Goal: Communication & Community: Answer question/provide support

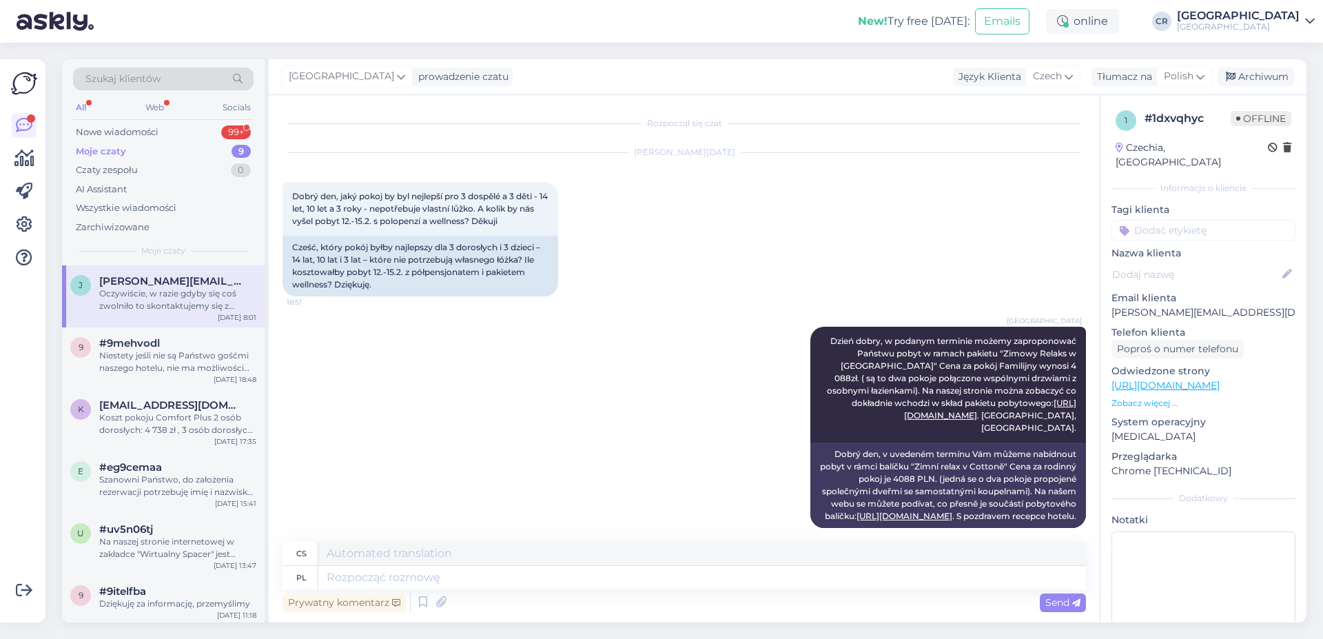
scroll to position [1171, 0]
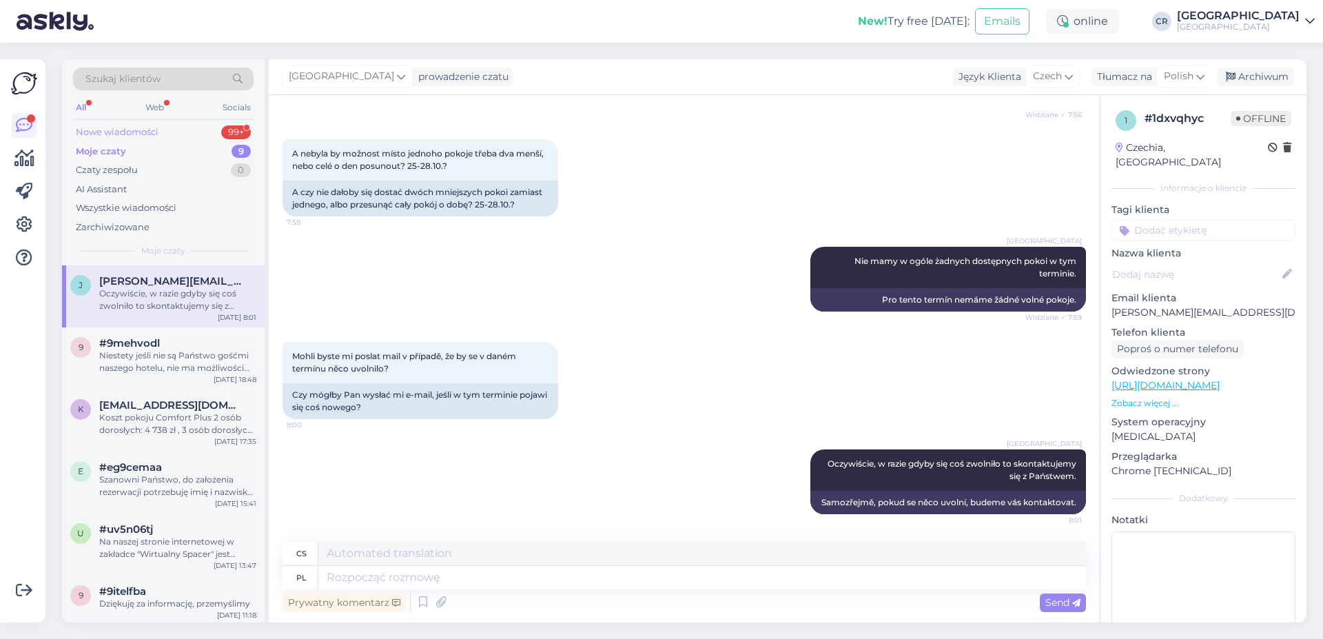
click at [180, 134] on div "Nowe wiadomości 99+" at bounding box center [163, 132] width 180 height 19
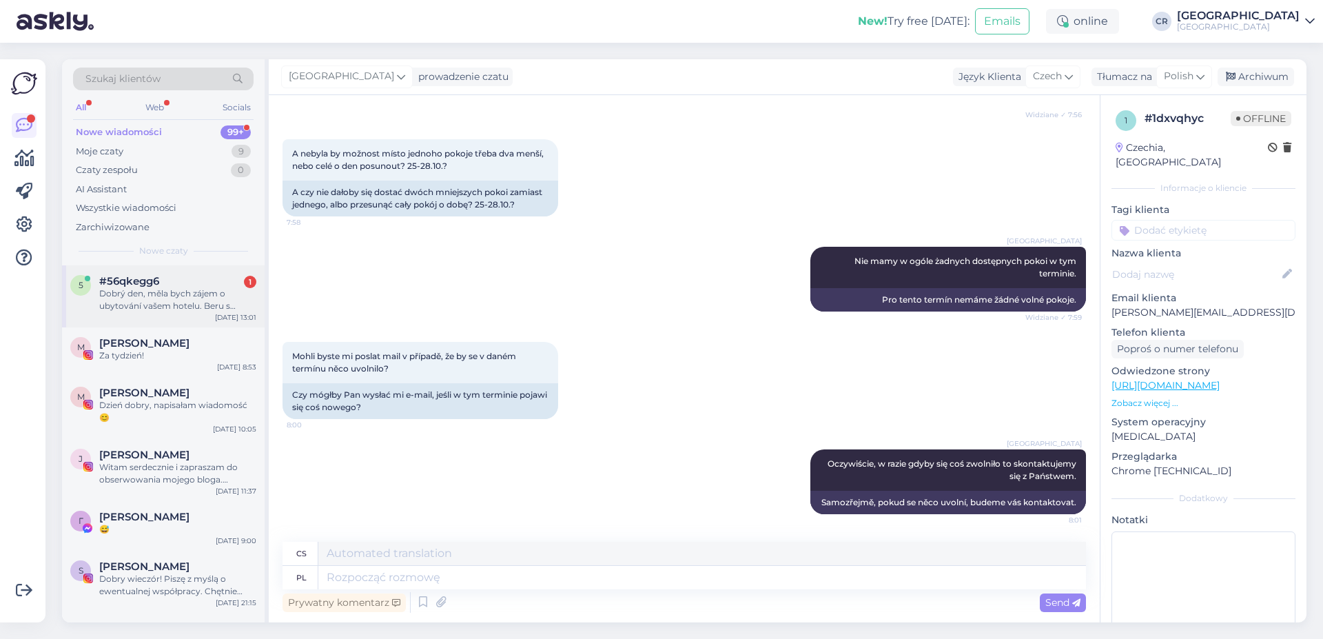
click at [154, 316] on div "5 #56qkegg6 1 Dobrý den, měla bych zájem o ubytování vašem hotelu. Beru s sebou…" at bounding box center [163, 296] width 203 height 62
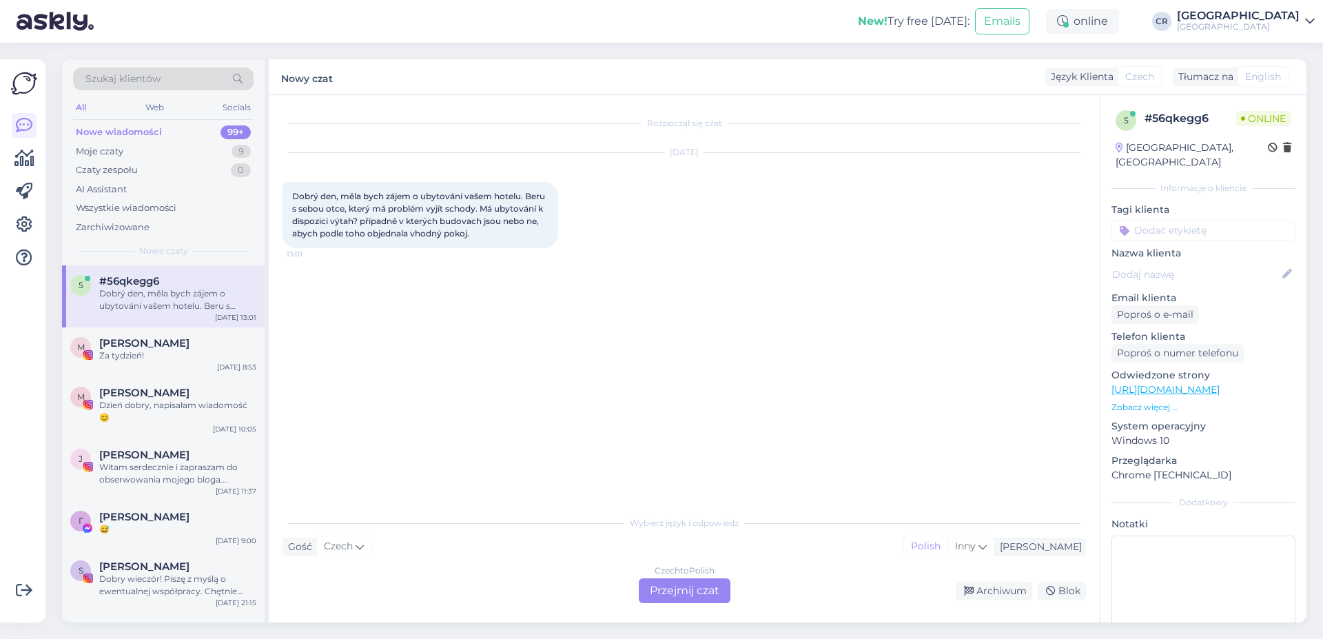
scroll to position [0, 0]
click at [645, 597] on div "Czech to Polish Przejmij czat" at bounding box center [685, 590] width 92 height 25
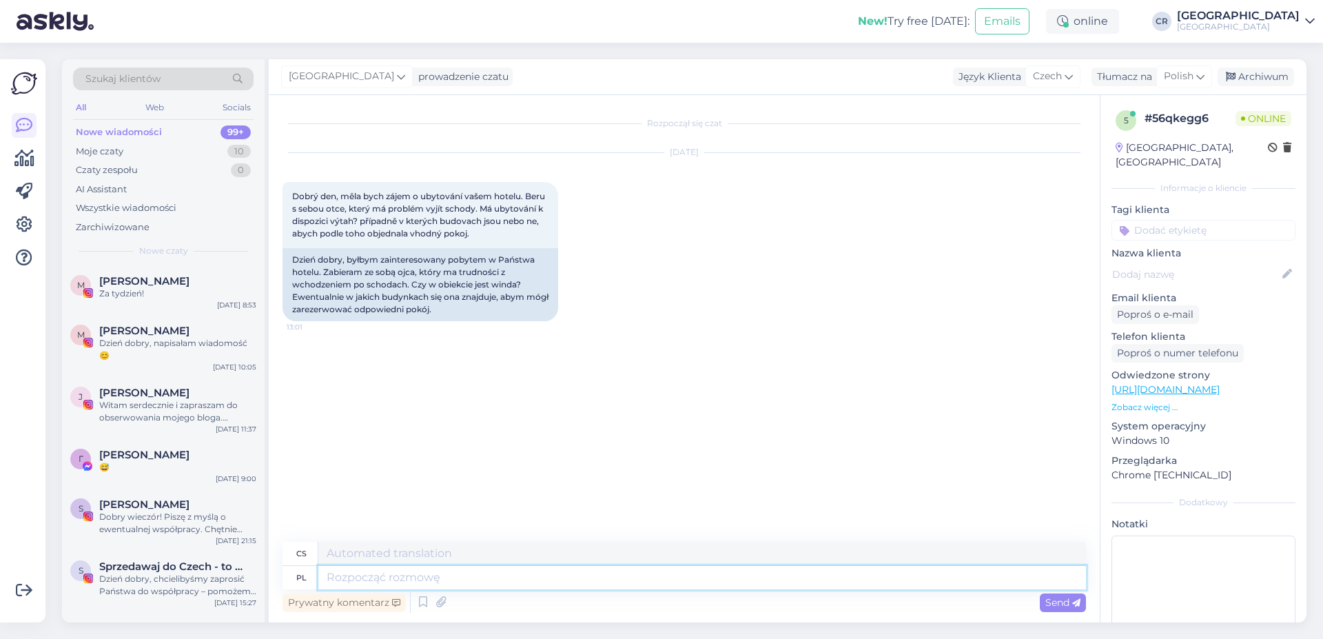
click at [376, 581] on textarea at bounding box center [701, 577] width 767 height 23
type textarea "Diz"
type textarea "Díž"
type textarea "Dz"
type textarea "Džo"
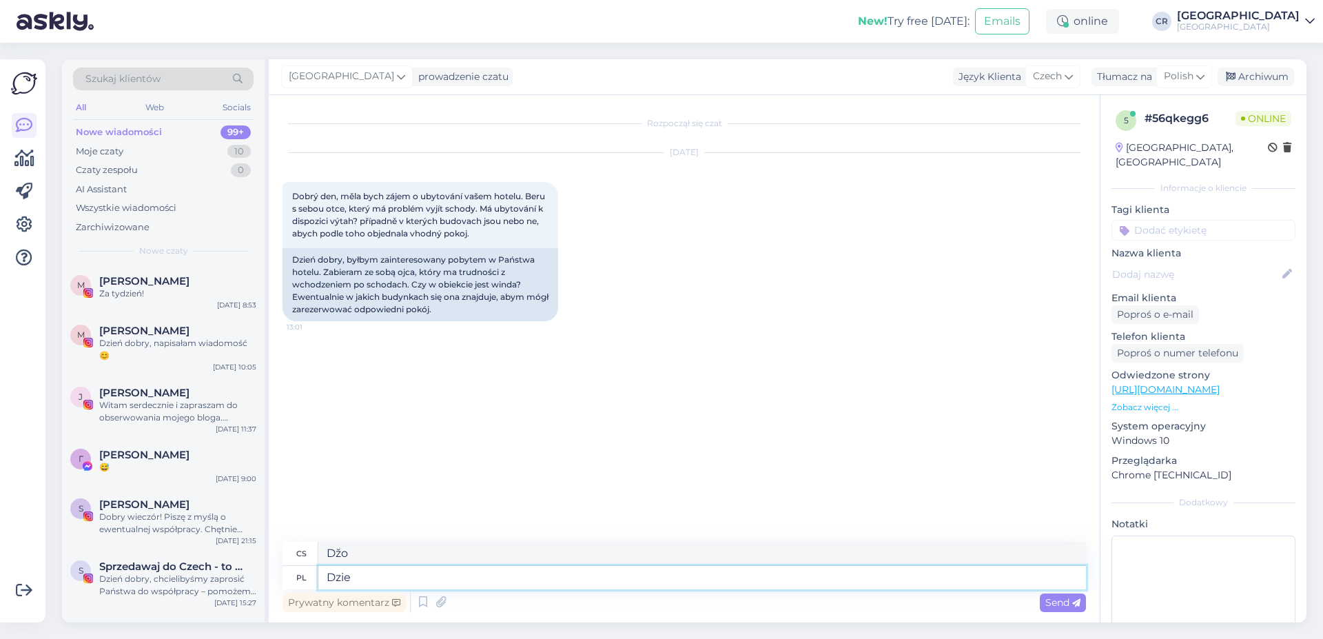
type textarea "Dzień"
type textarea "Den"
type textarea "Dzieńdobry"
type textarea "Dobré ráno"
type textarea "Dzieńdobry,"
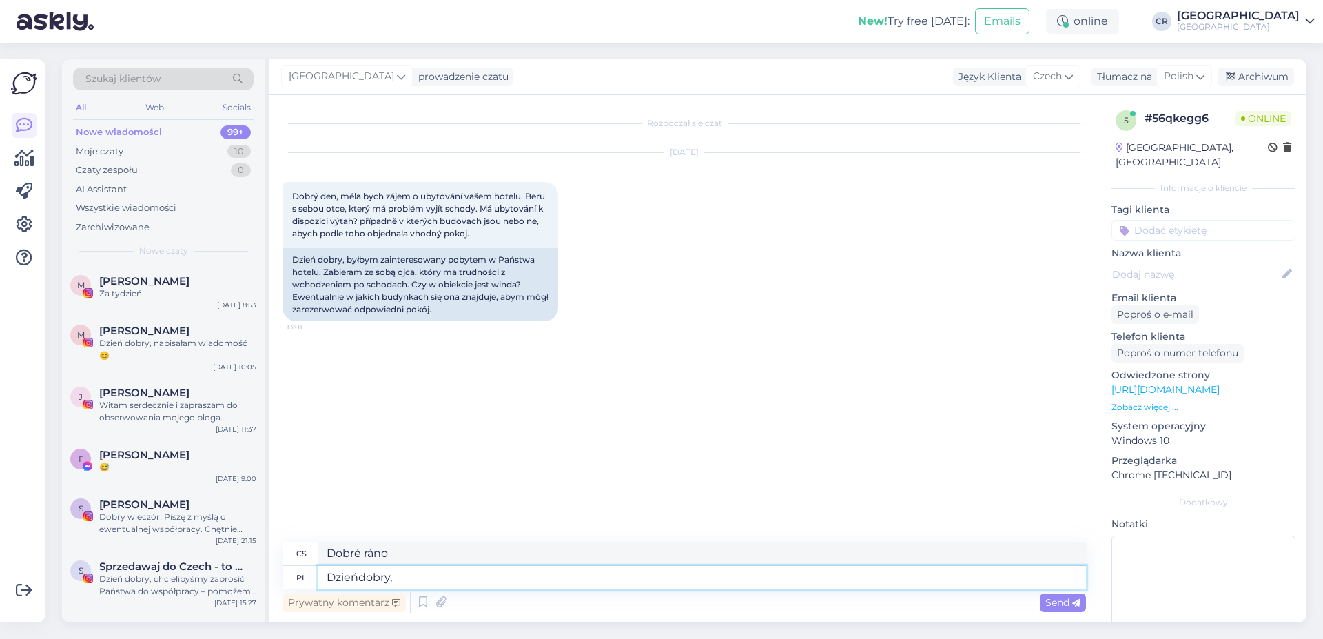
type textarea "Dobré ráno,"
click at [358, 577] on textarea "Dzieńdobry," at bounding box center [701, 577] width 767 height 23
click at [424, 577] on textarea "Dzień dobry," at bounding box center [701, 577] width 767 height 23
type textarea "Dzień dobry, winda"
type textarea "Dobré ráno, výtahu"
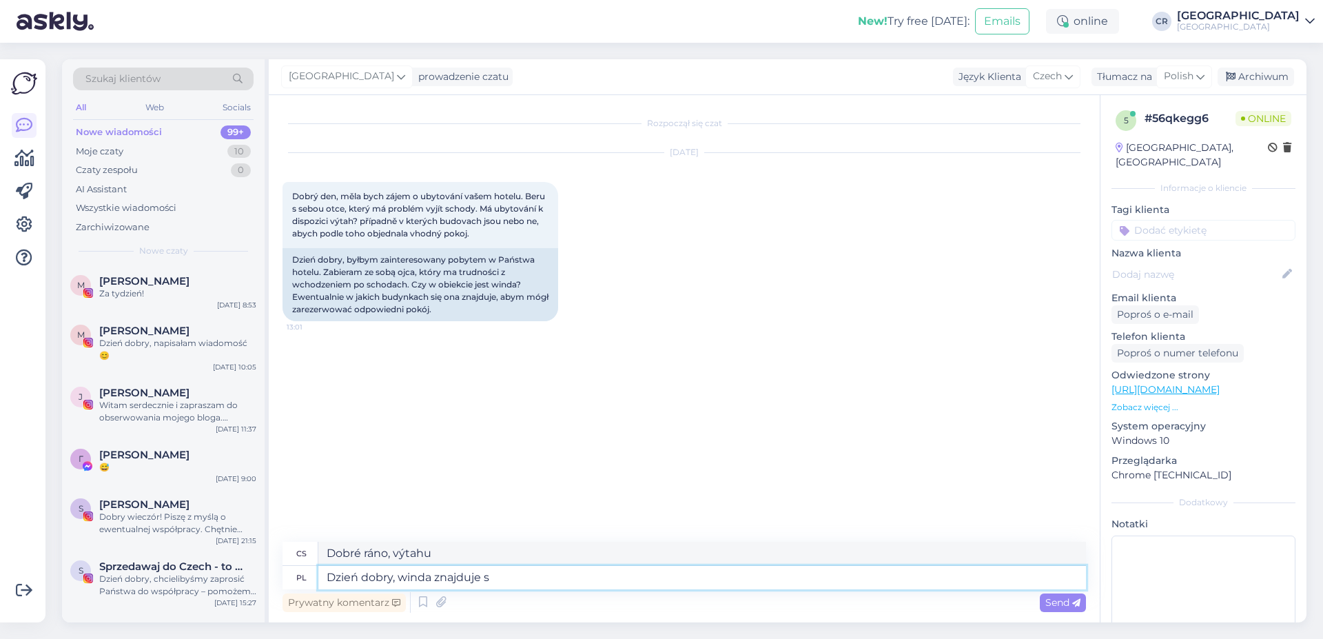
type textarea "Dzień dobry, winda znajduje si"
type textarea "Dobré ráno, výtah je"
type textarea "Dzień dobry, winda znajduje się w"
type textarea "Dobré ráno, výtah se nachází v"
type textarea "Dzień dobry, winda znajduje się w każdym z"
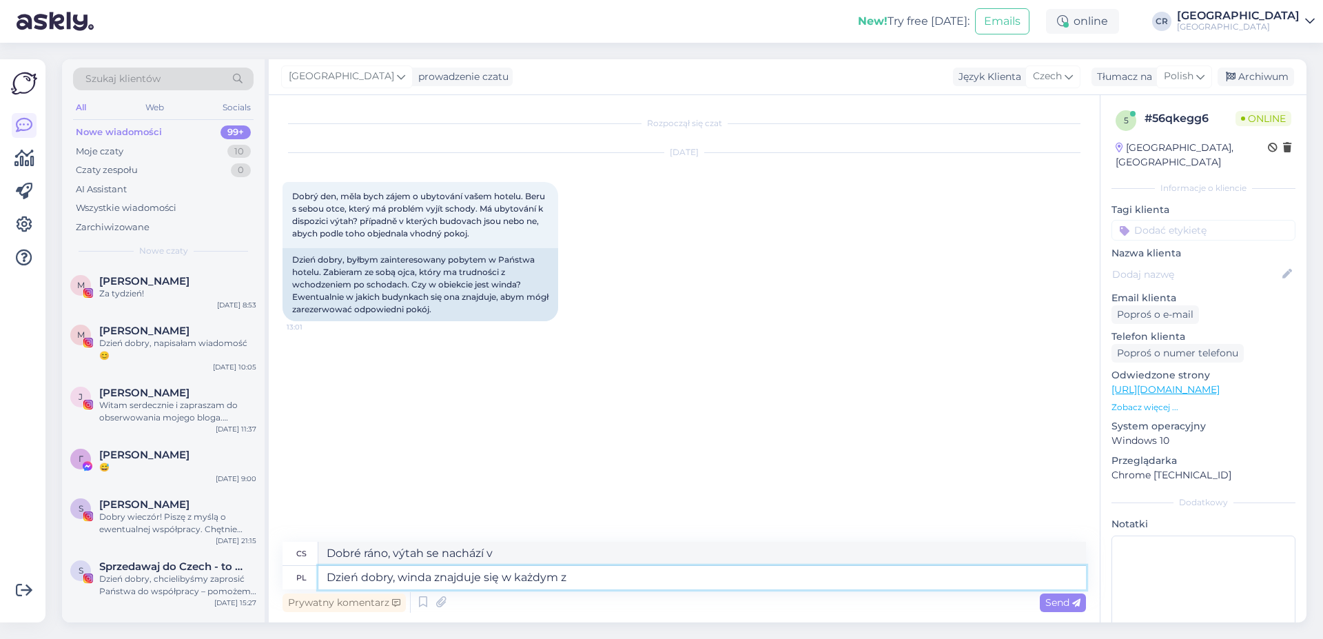
type textarea "Dobré ráno, v každé budově je výtah."
type textarea "Dzień dobry, winda znajduje się w każdym z"
type textarea "Dobré ráno, v každém z nich je výtah."
type textarea "Dzień dobry, winda znajduje się w każdym z budynków."
type textarea "Dobré ráno, v každé budově je výtah."
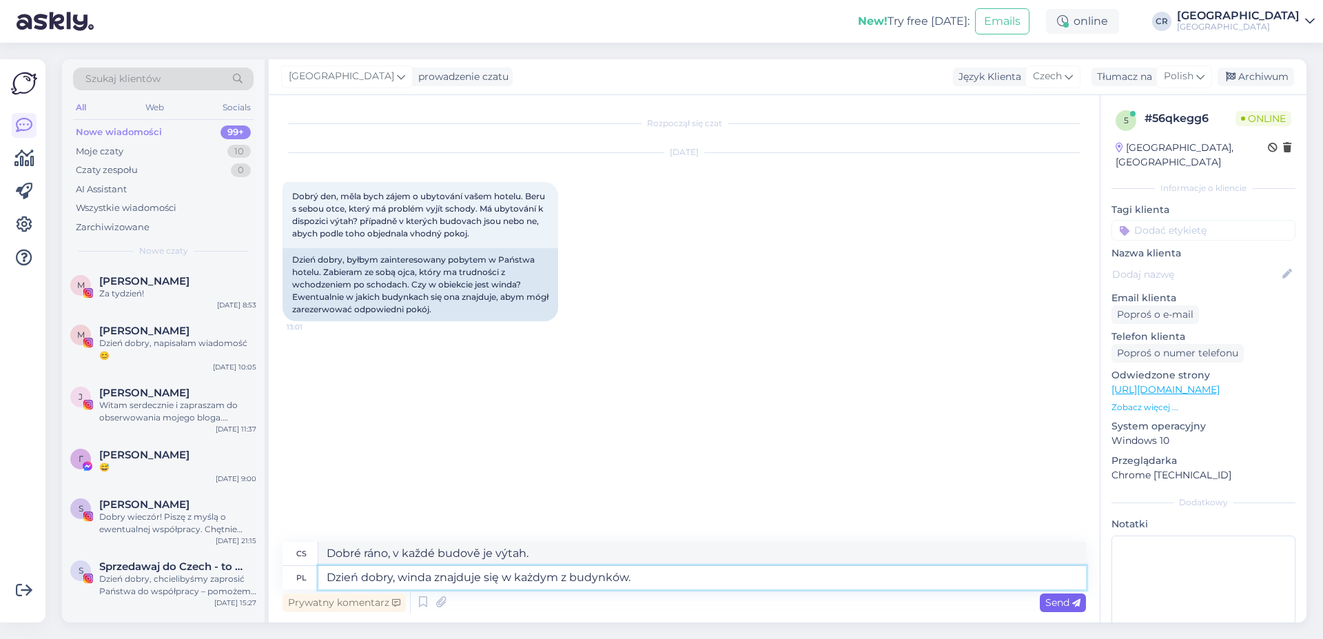
type textarea "Dzień dobry, winda znajduje się w każdym z budynków."
click at [1052, 601] on span "Send" at bounding box center [1062, 602] width 35 height 12
